Goal: Find contact information: Find contact information

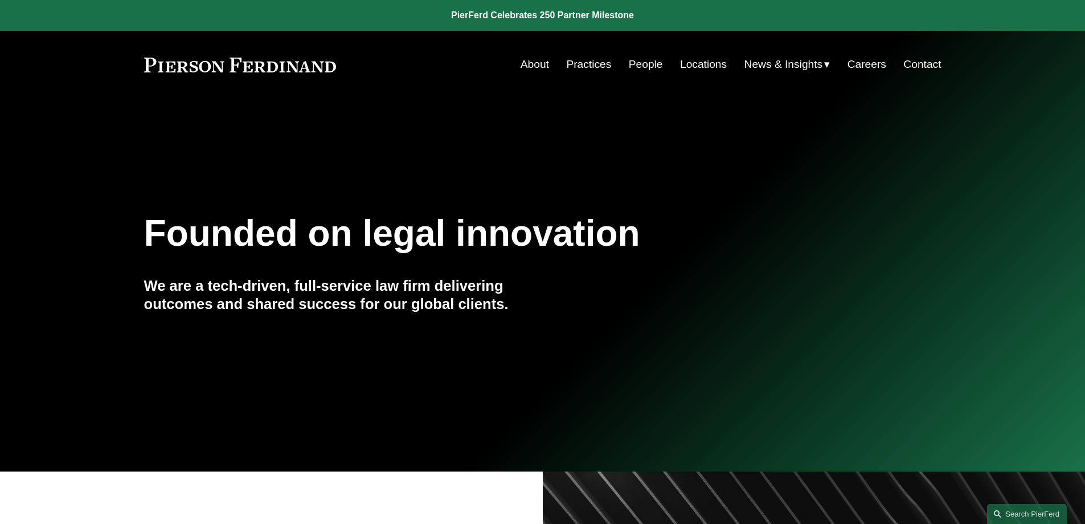
click at [925, 65] on link "Contact" at bounding box center [923, 65] width 38 height 22
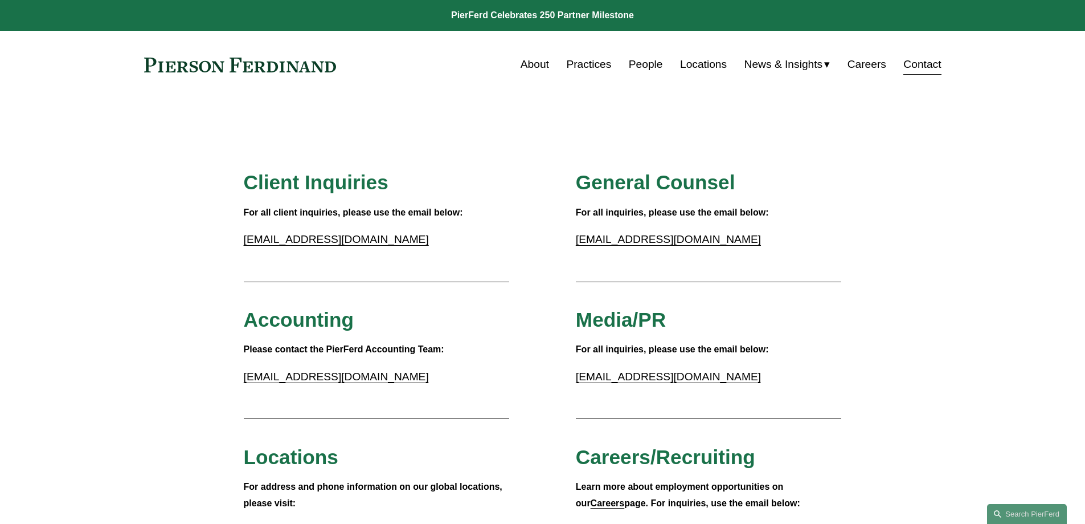
click at [528, 63] on link "About" at bounding box center [535, 65] width 28 height 22
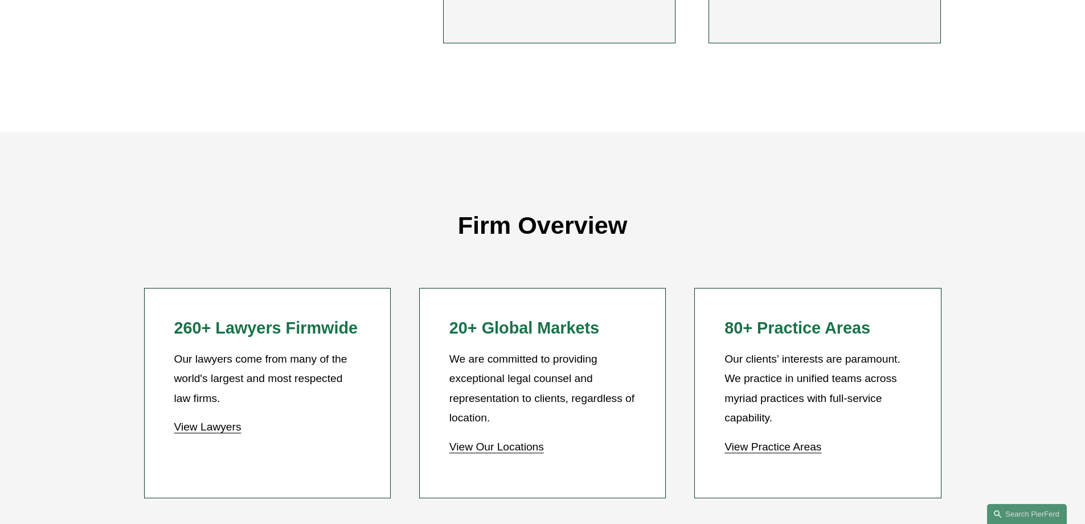
scroll to position [1026, 0]
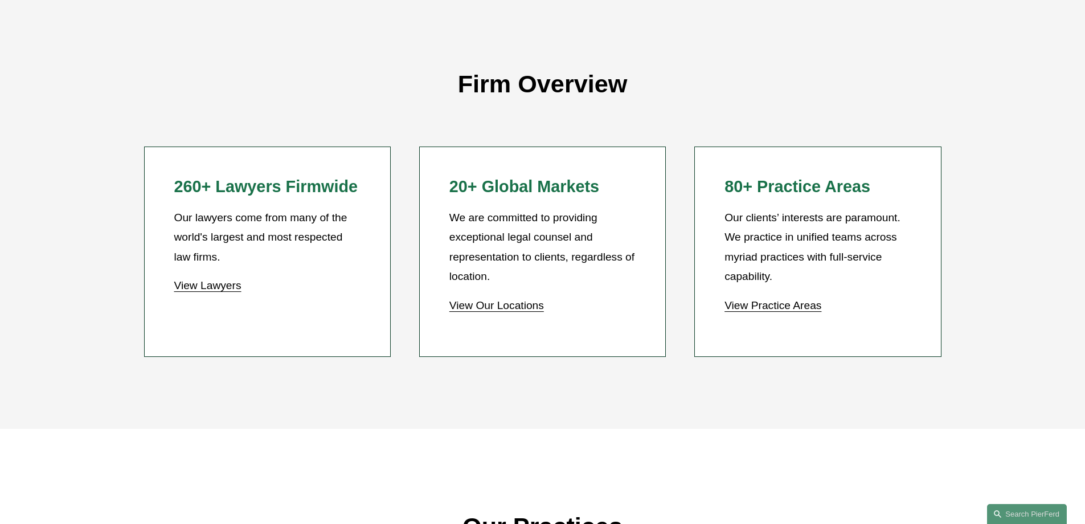
click at [513, 308] on link "View Our Locations" at bounding box center [497, 305] width 95 height 12
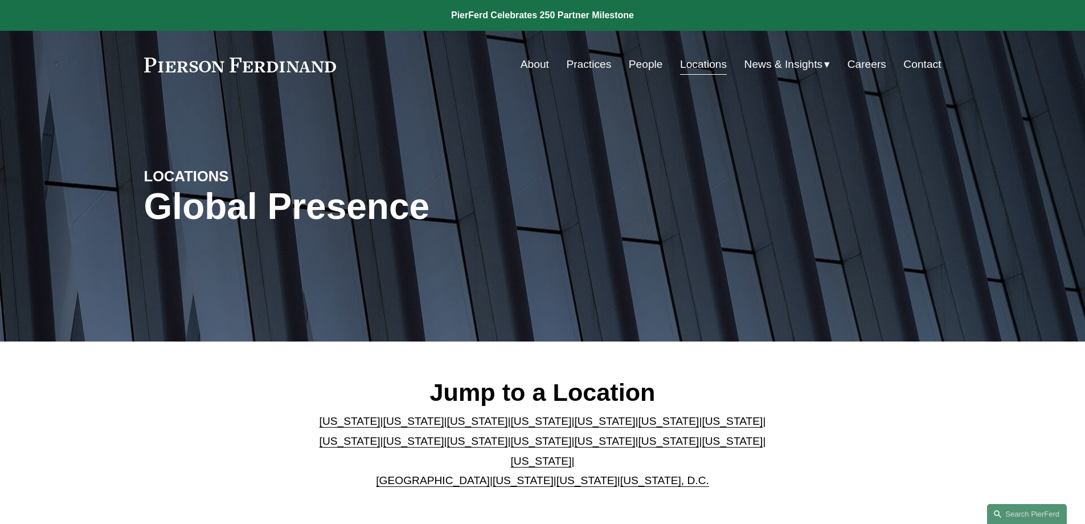
click at [636, 64] on link "People" at bounding box center [646, 65] width 34 height 22
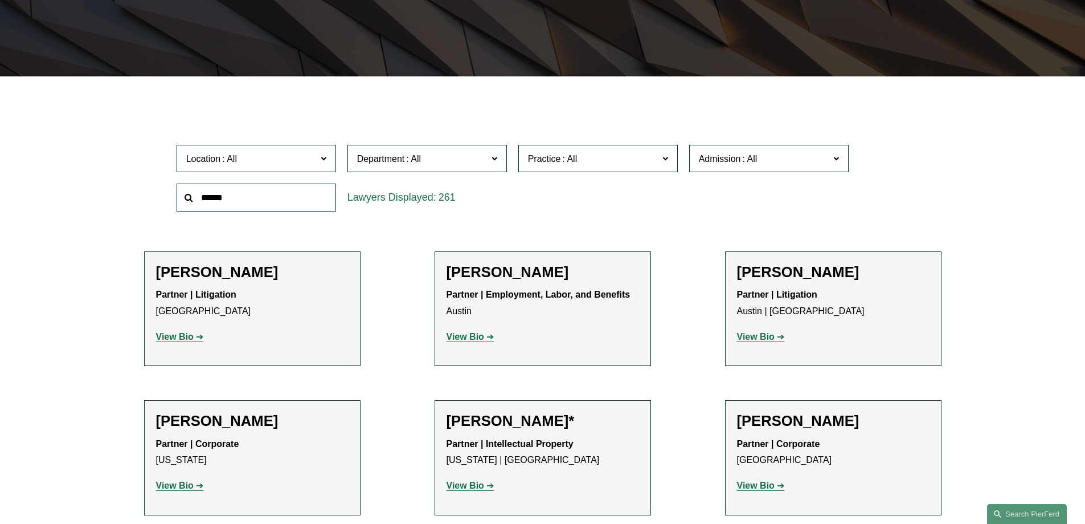
scroll to position [285, 0]
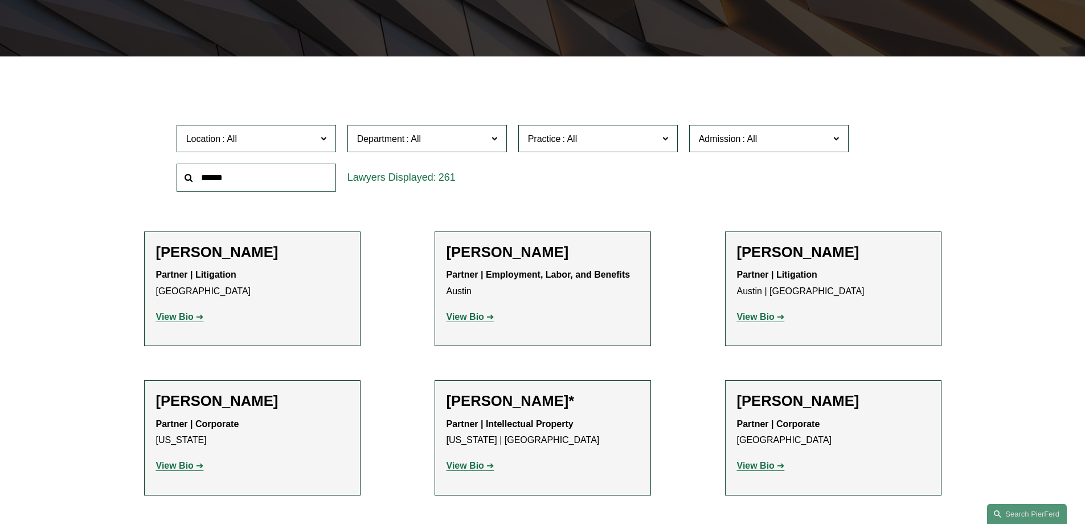
click at [287, 183] on input "text" at bounding box center [257, 178] width 160 height 28
type input "*******"
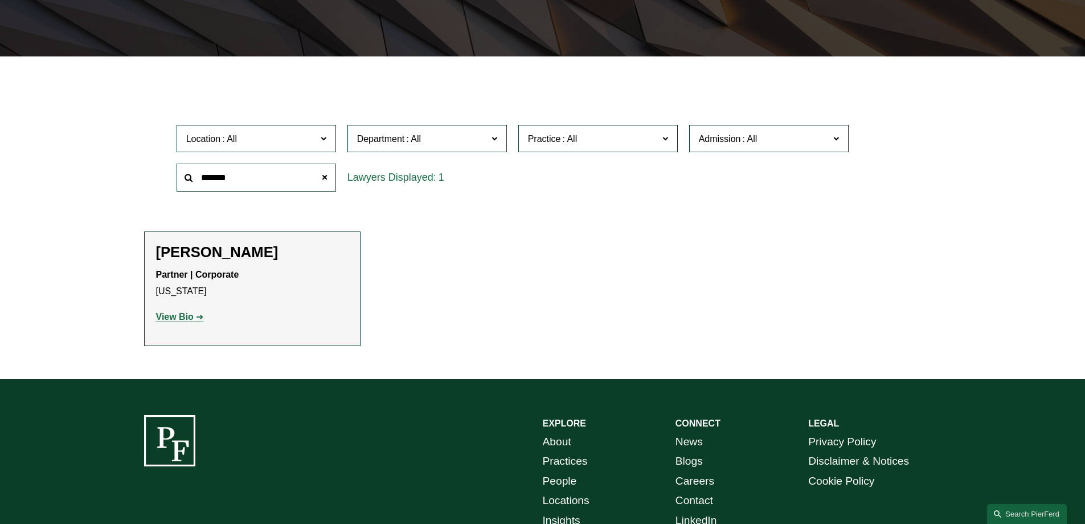
click at [189, 316] on strong "View Bio" at bounding box center [175, 317] width 38 height 10
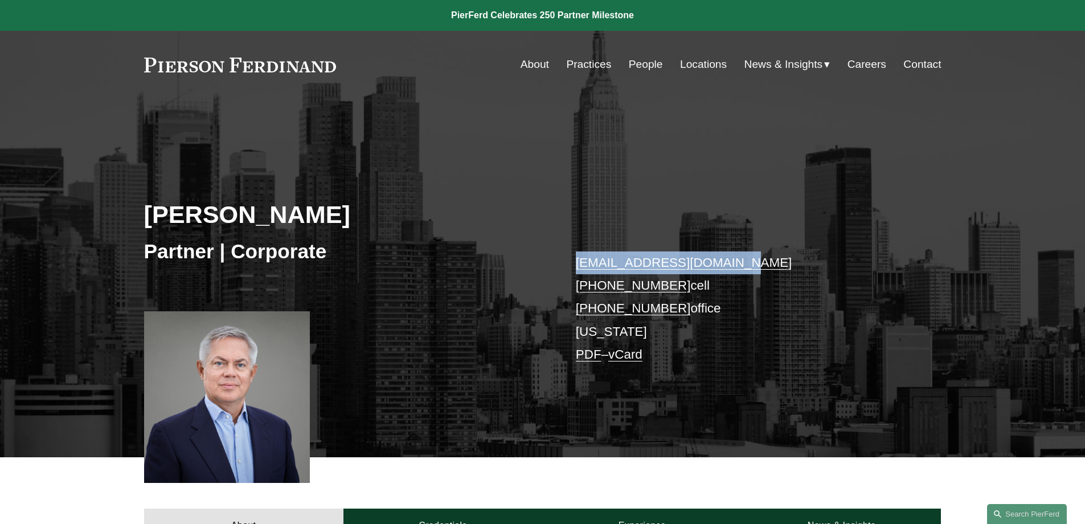
drag, startPoint x: 737, startPoint y: 258, endPoint x: 576, endPoint y: 262, distance: 161.3
click at [576, 262] on p "[EMAIL_ADDRESS][DOMAIN_NAME] [PHONE_NUMBER] cell [PHONE_NUMBER] office [US_STAT…" at bounding box center [742, 308] width 332 height 115
copy link "[EMAIL_ADDRESS][DOMAIN_NAME]"
